Goal: Task Accomplishment & Management: Manage account settings

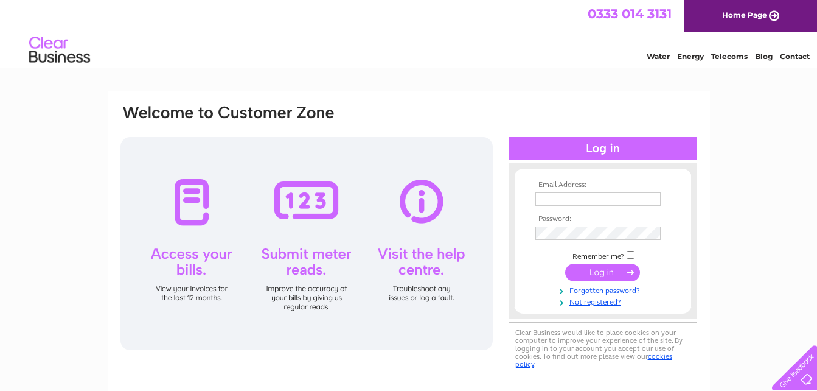
click at [593, 196] on input "text" at bounding box center [597, 198] width 125 height 13
type input "moadon@hotmail.com"
click at [599, 268] on input "submit" at bounding box center [602, 273] width 75 height 17
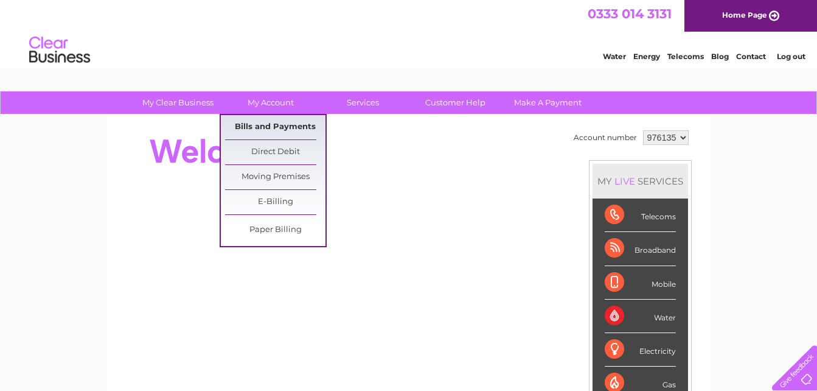
click at [262, 115] on link "Bills and Payments" at bounding box center [275, 127] width 100 height 24
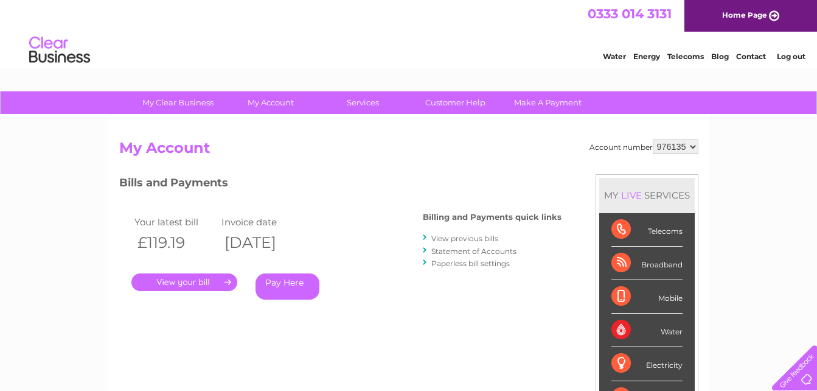
click at [195, 277] on link "." at bounding box center [184, 282] width 106 height 18
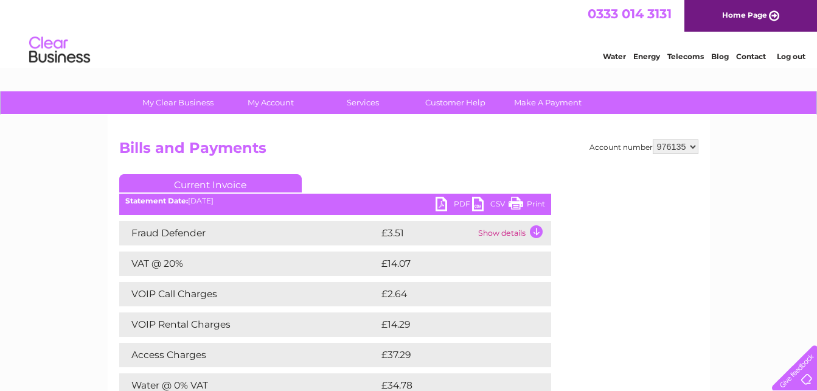
click at [534, 198] on link "Print" at bounding box center [527, 205] width 36 height 18
click at [787, 57] on link "Log out" at bounding box center [791, 56] width 29 height 9
